Goal: Navigation & Orientation: Find specific page/section

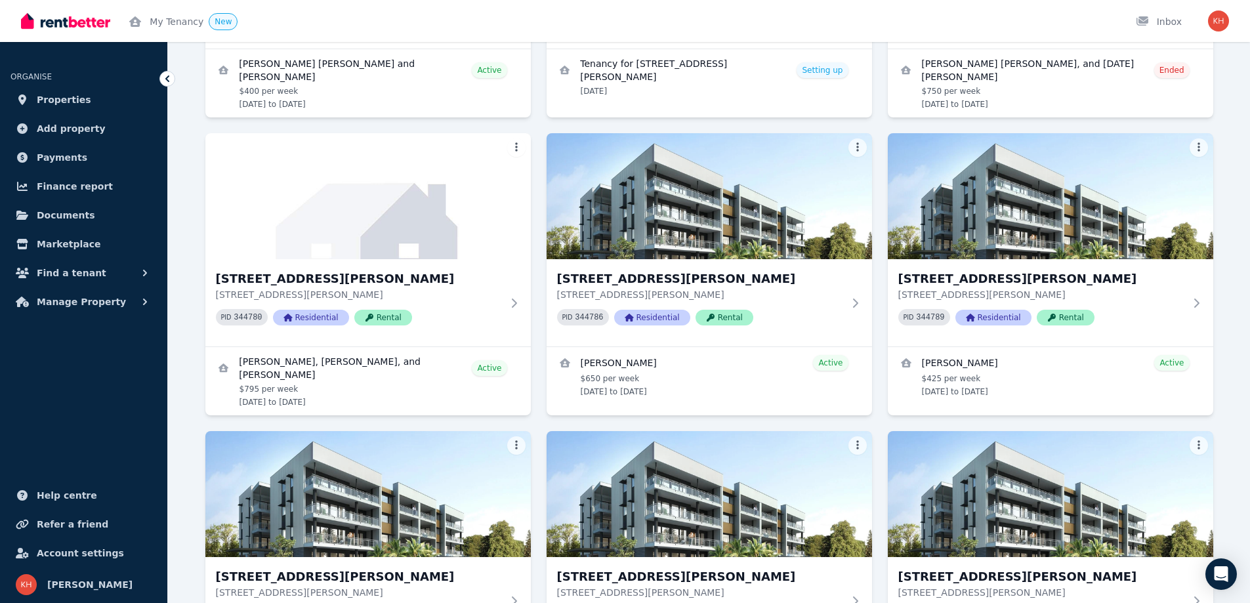
scroll to position [612, 0]
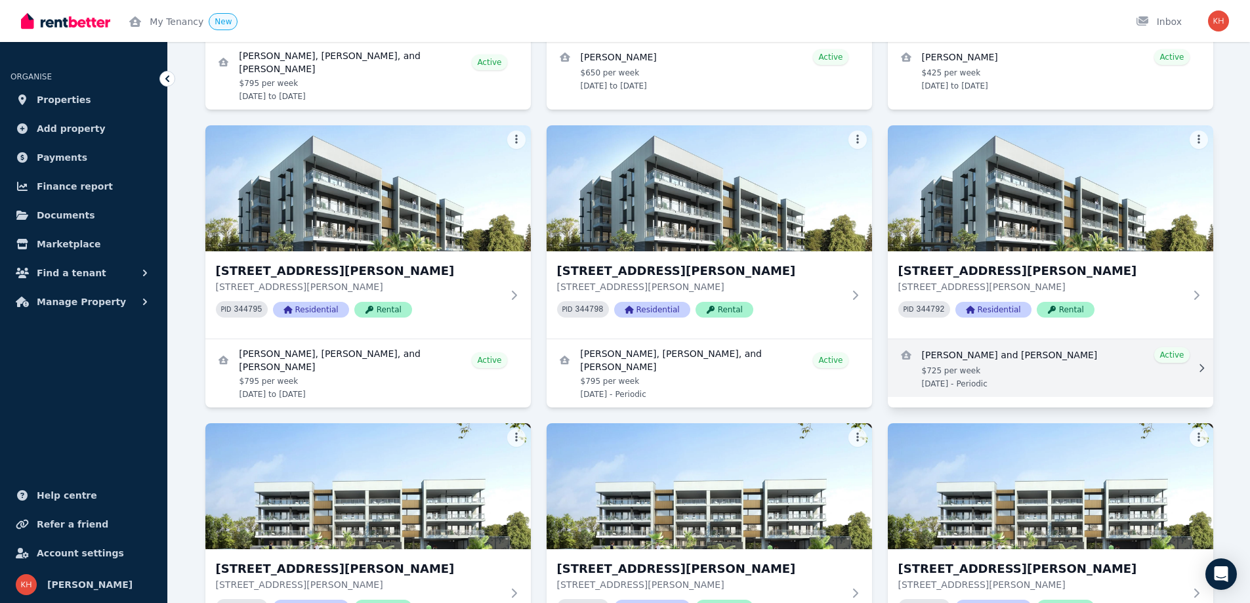
click at [1007, 354] on link "View details for Steven Kilner and Darian Galloway" at bounding box center [1050, 368] width 325 height 58
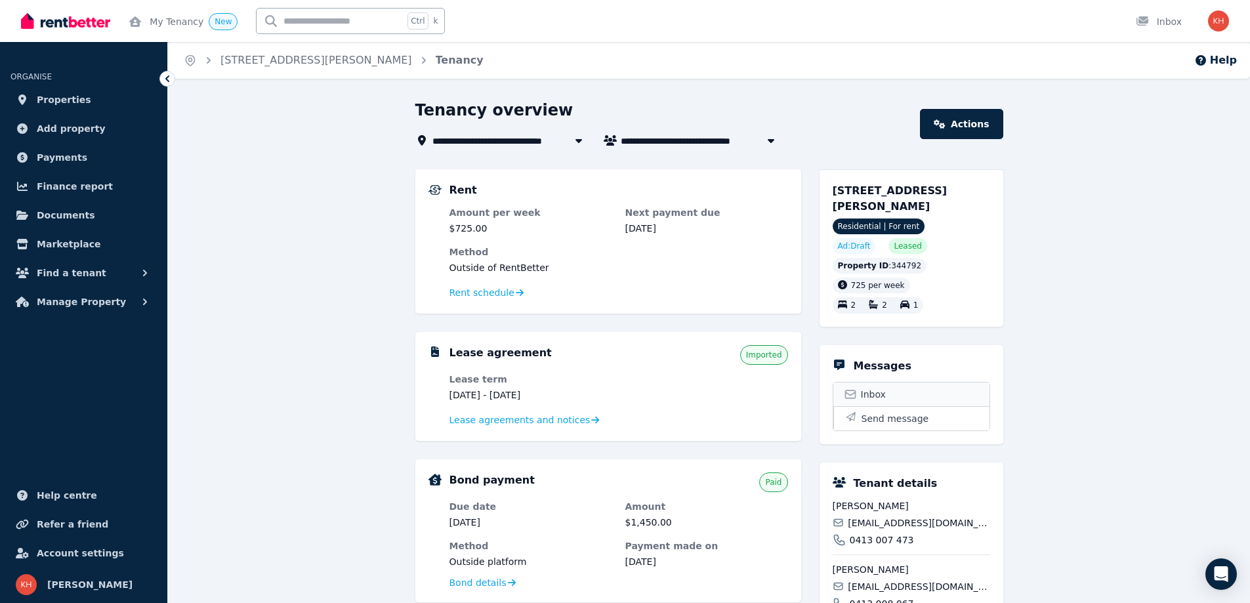
scroll to position [306, 0]
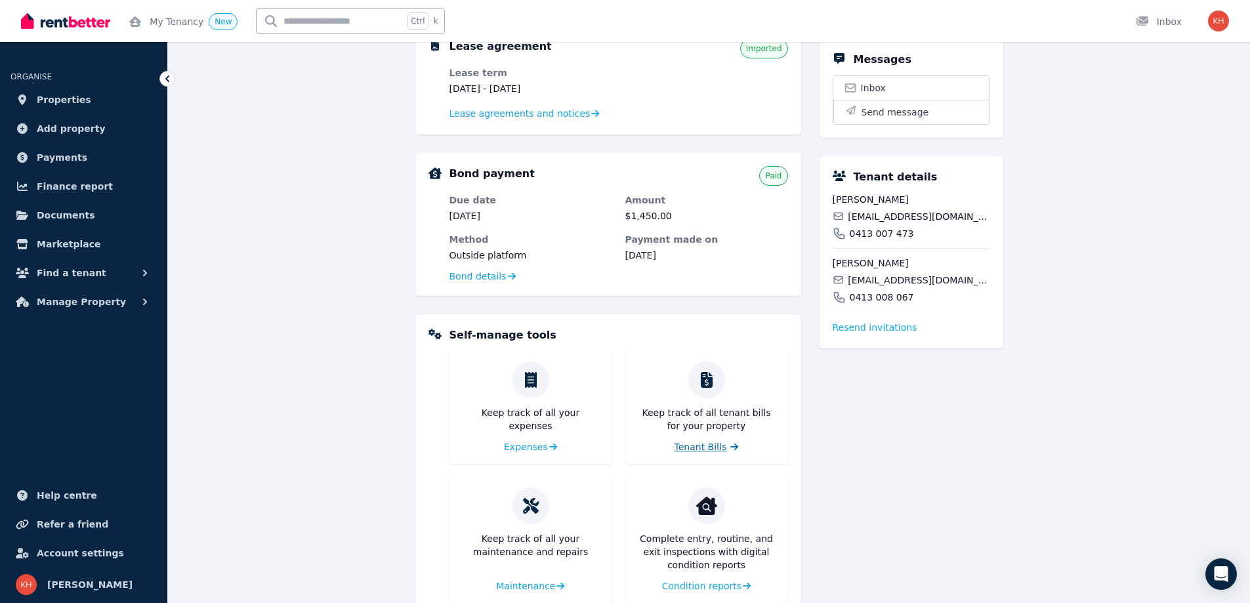
click at [701, 451] on span "Tenant Bills" at bounding box center [701, 446] width 52 height 13
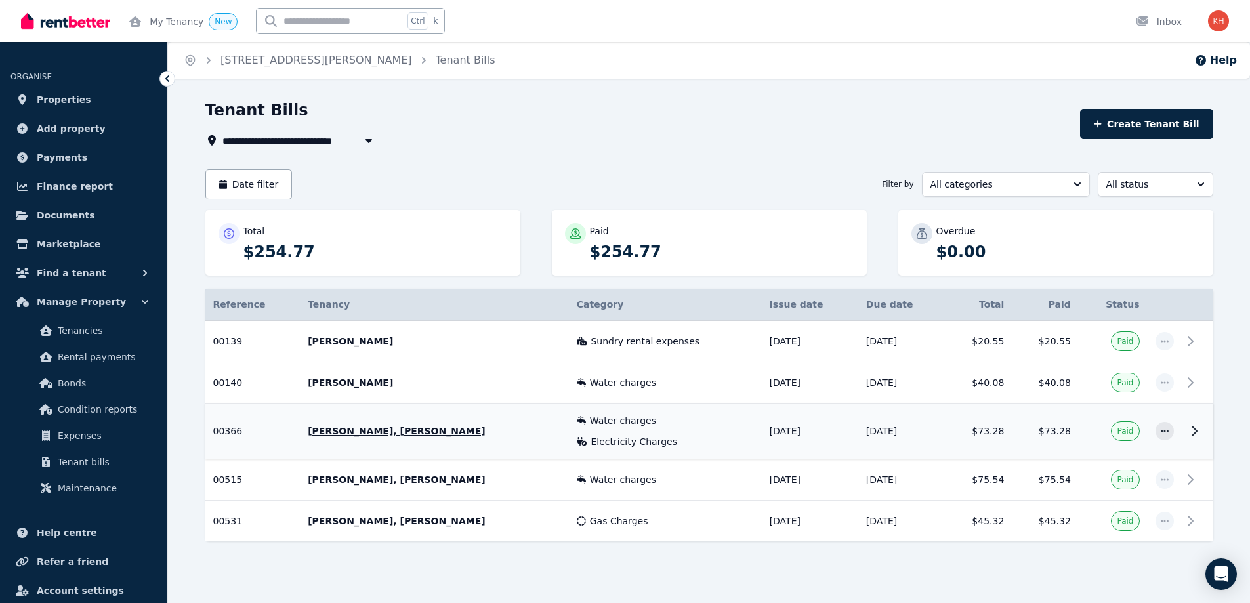
click at [1192, 430] on icon at bounding box center [1194, 431] width 16 height 16
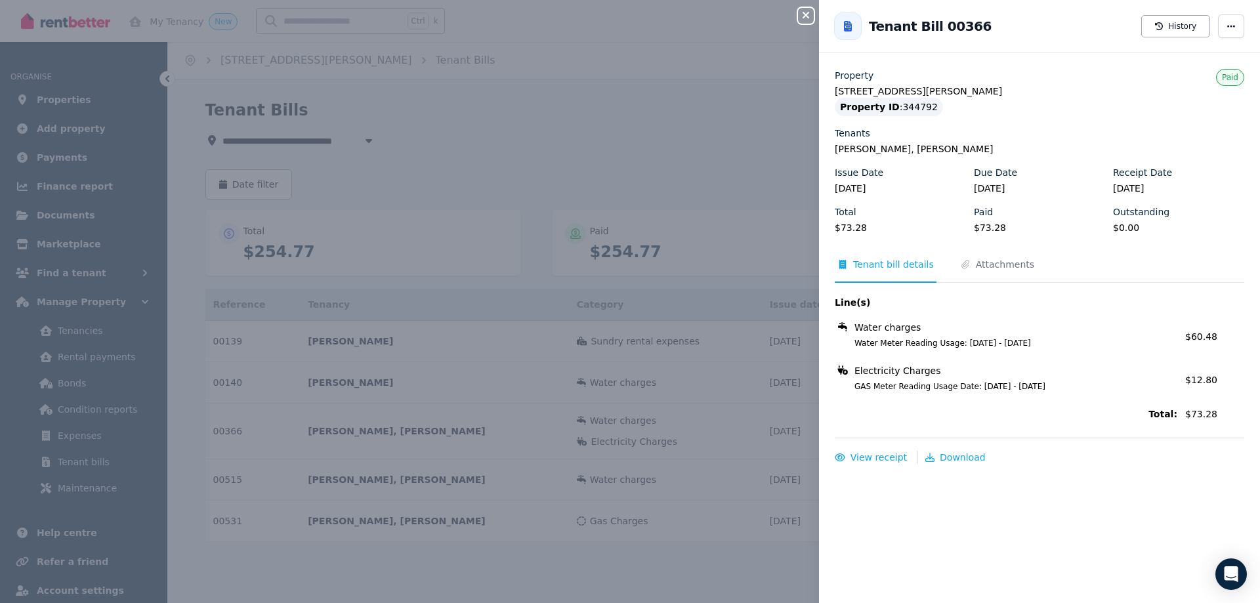
click at [808, 19] on icon "button" at bounding box center [806, 15] width 16 height 10
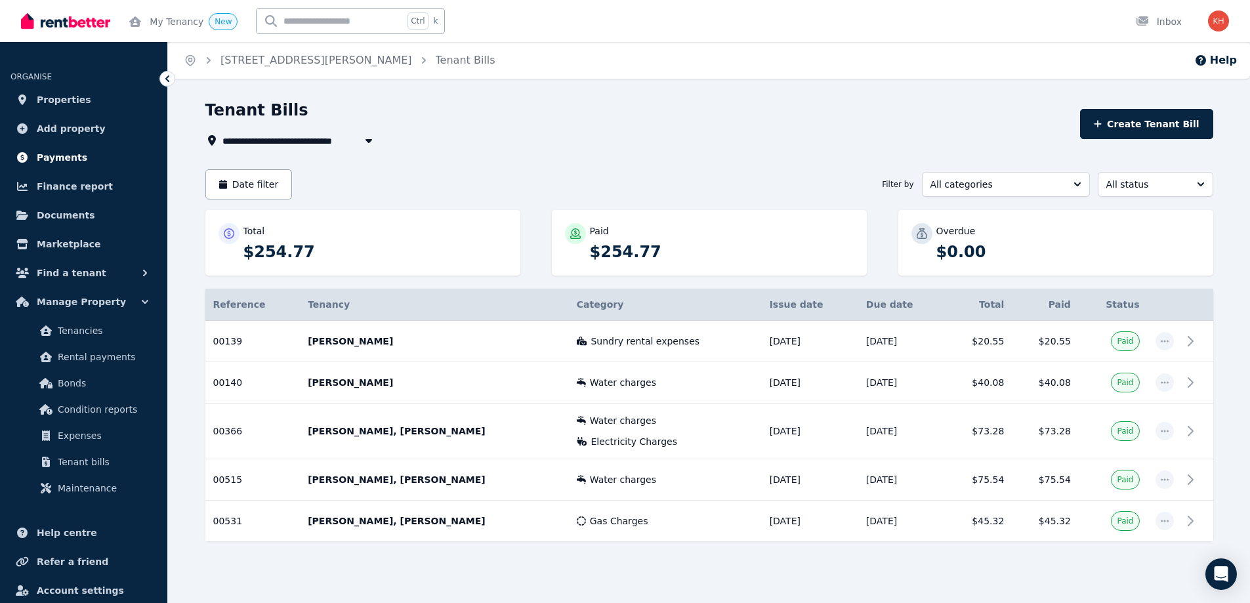
click at [63, 157] on span "Payments" at bounding box center [62, 158] width 51 height 16
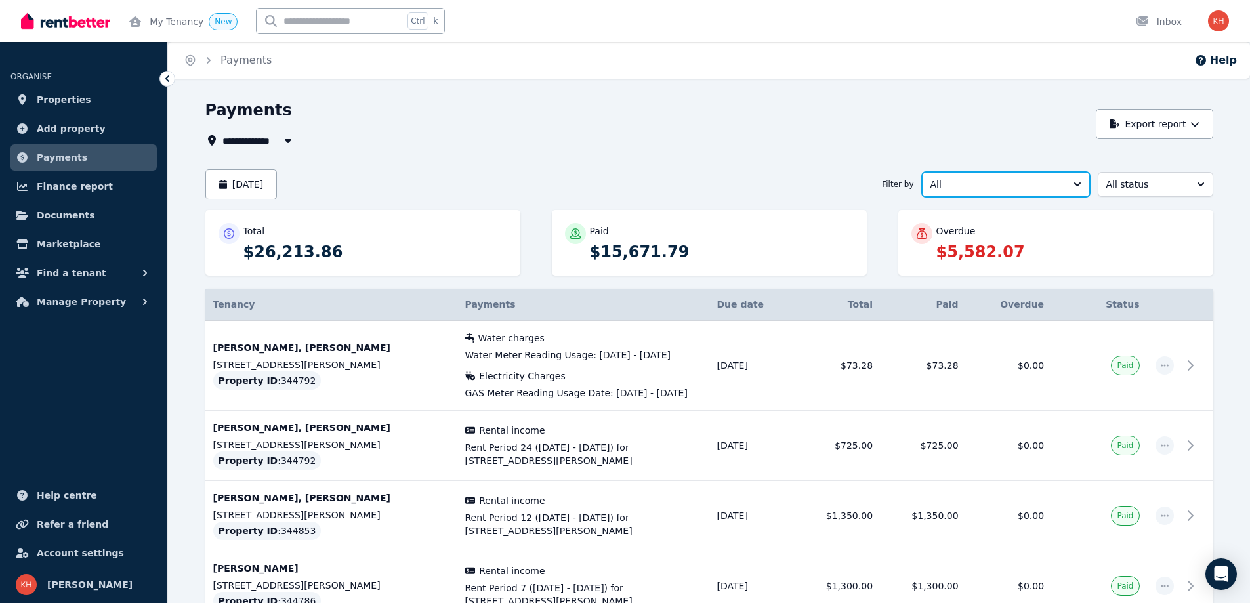
click at [1069, 184] on button "All" at bounding box center [1006, 184] width 168 height 25
click at [1071, 184] on button "All" at bounding box center [1006, 184] width 168 height 25
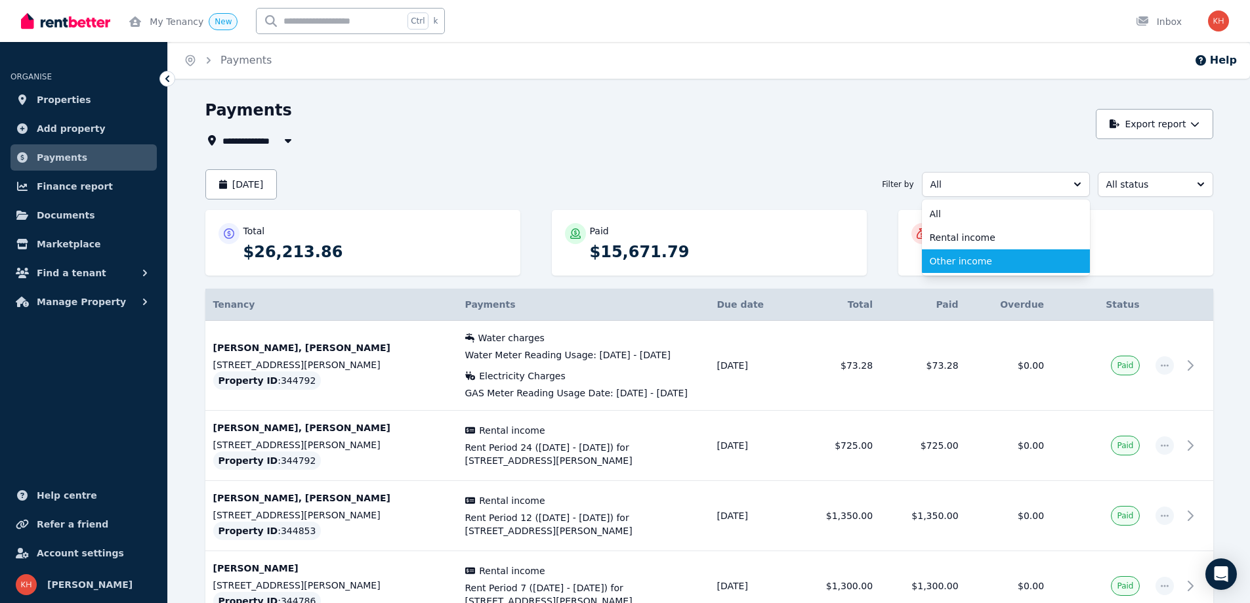
drag, startPoint x: 948, startPoint y: 259, endPoint x: 962, endPoint y: 259, distance: 13.8
click at [949, 259] on span "Other income" at bounding box center [998, 261] width 136 height 13
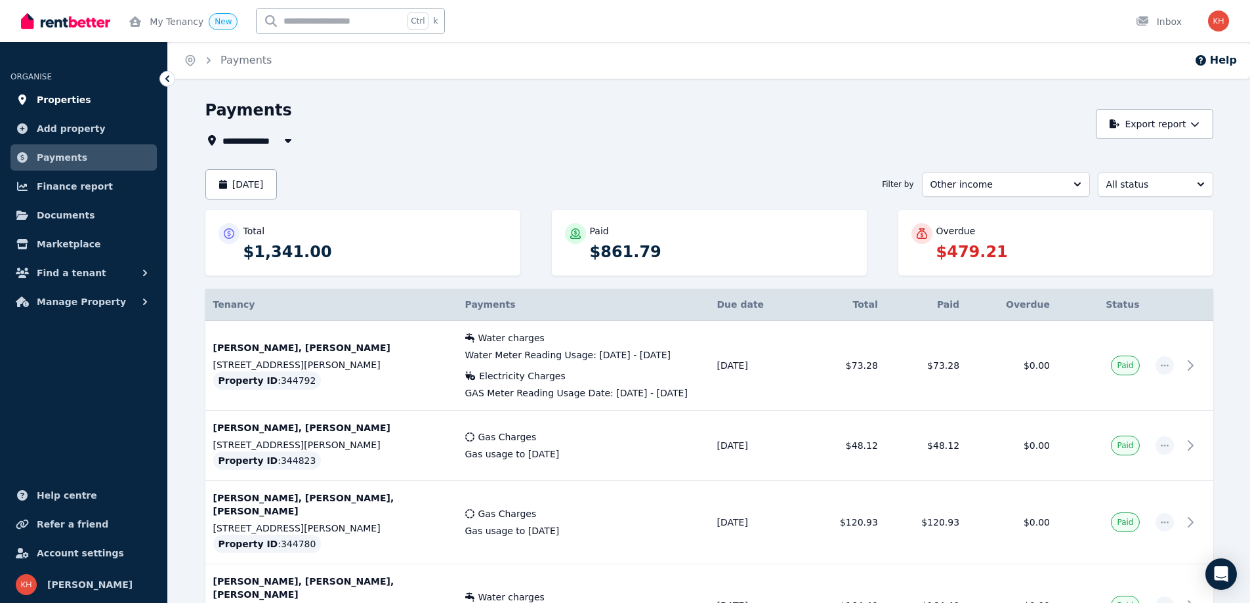
click at [56, 98] on span "Properties" at bounding box center [64, 100] width 54 height 16
